Goal: Task Accomplishment & Management: Manage account settings

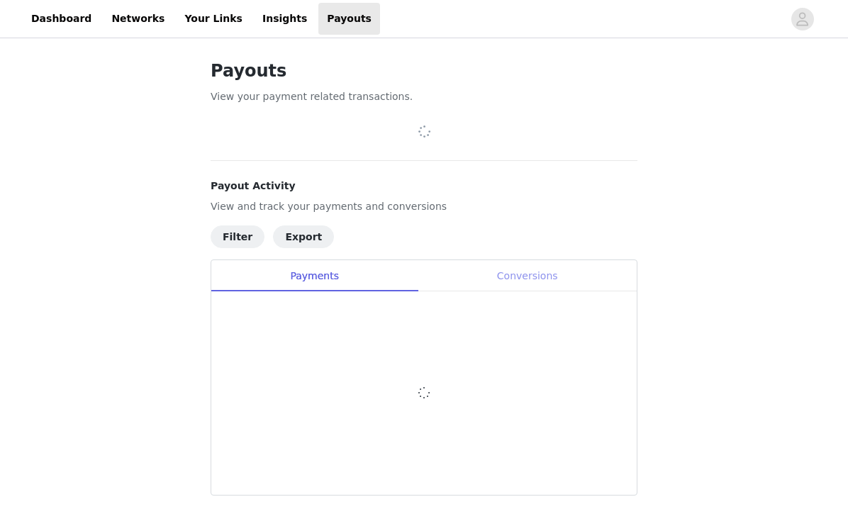
click at [539, 286] on div "Conversions" at bounding box center [526, 276] width 219 height 32
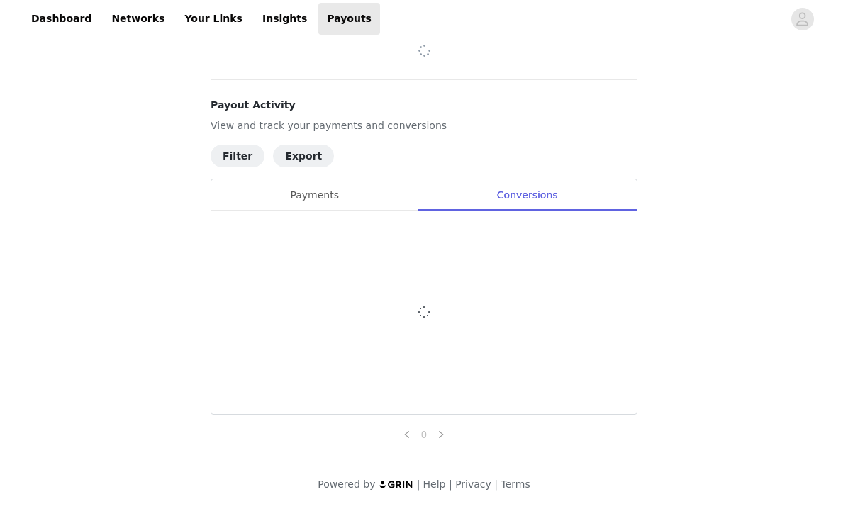
scroll to position [81, 0]
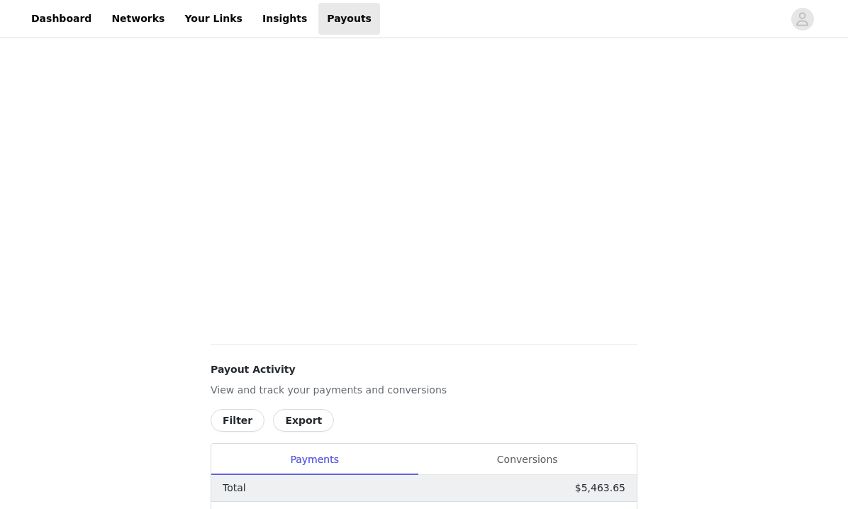
scroll to position [768, 0]
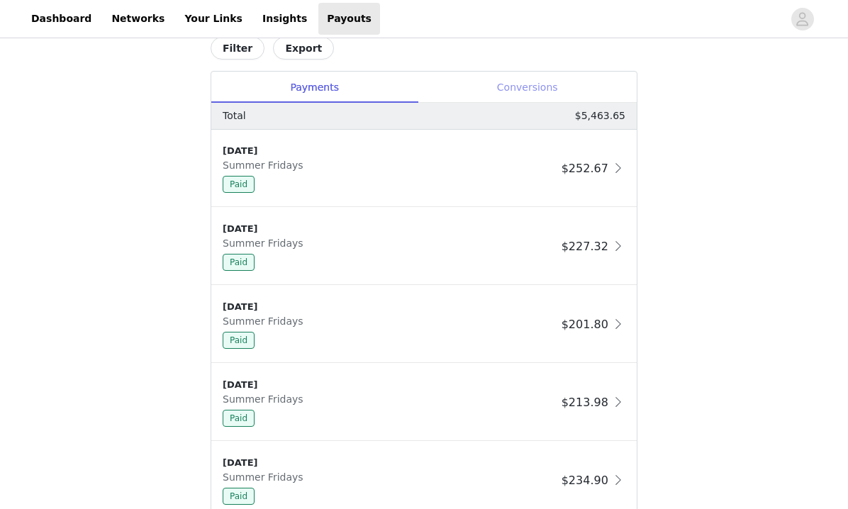
click at [522, 94] on div "Conversions" at bounding box center [526, 88] width 219 height 32
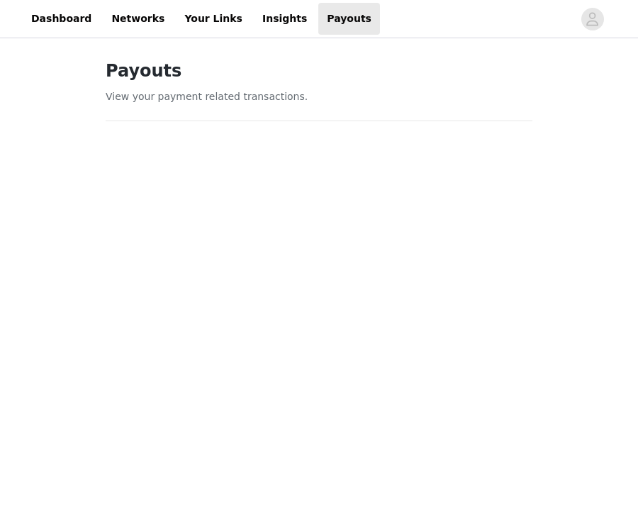
scroll to position [687, 0]
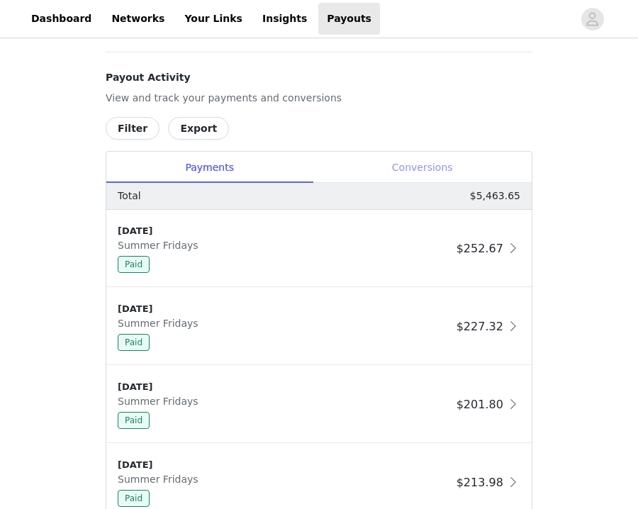
click at [408, 174] on div "Conversions" at bounding box center [422, 168] width 219 height 32
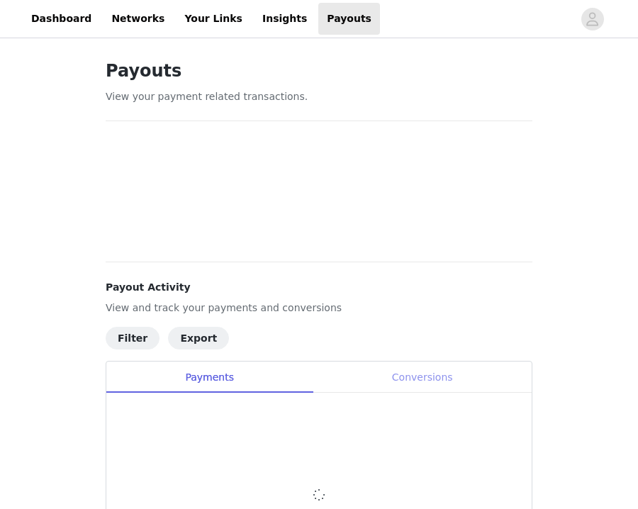
click at [402, 380] on div "Conversions" at bounding box center [422, 377] width 219 height 32
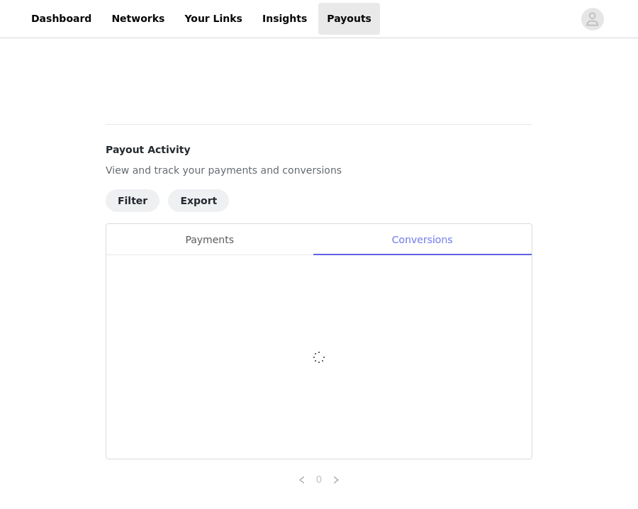
scroll to position [617, 0]
